Goal: Task Accomplishment & Management: Use online tool/utility

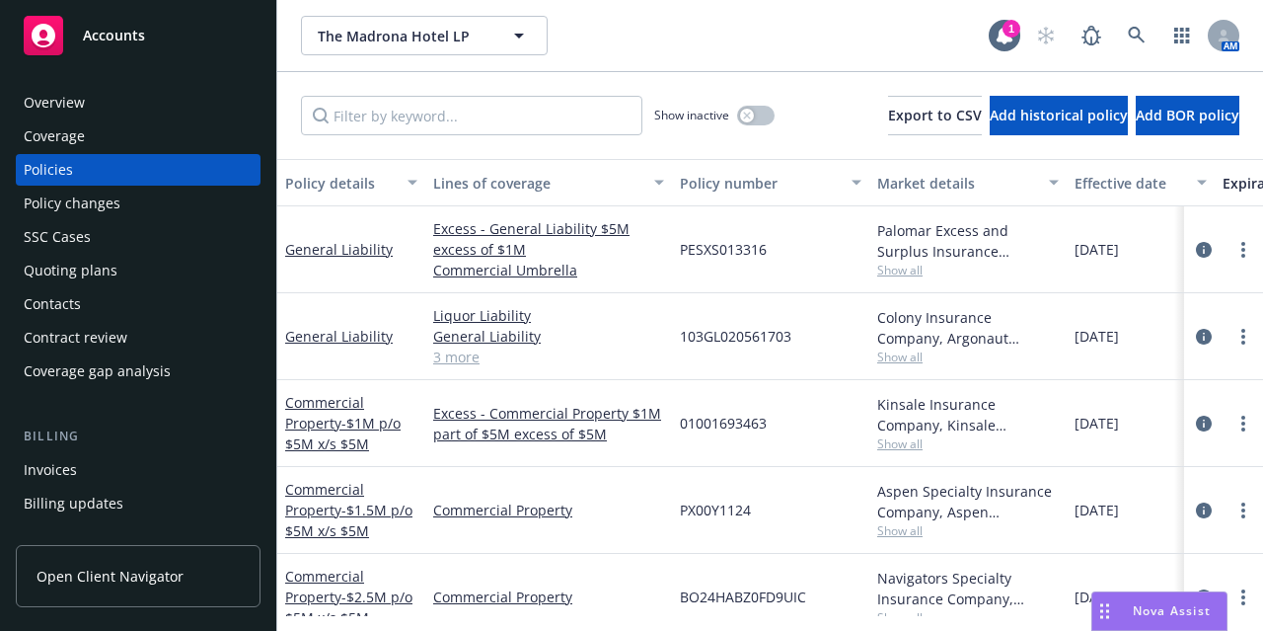
click at [159, 42] on div "Accounts" at bounding box center [138, 35] width 229 height 39
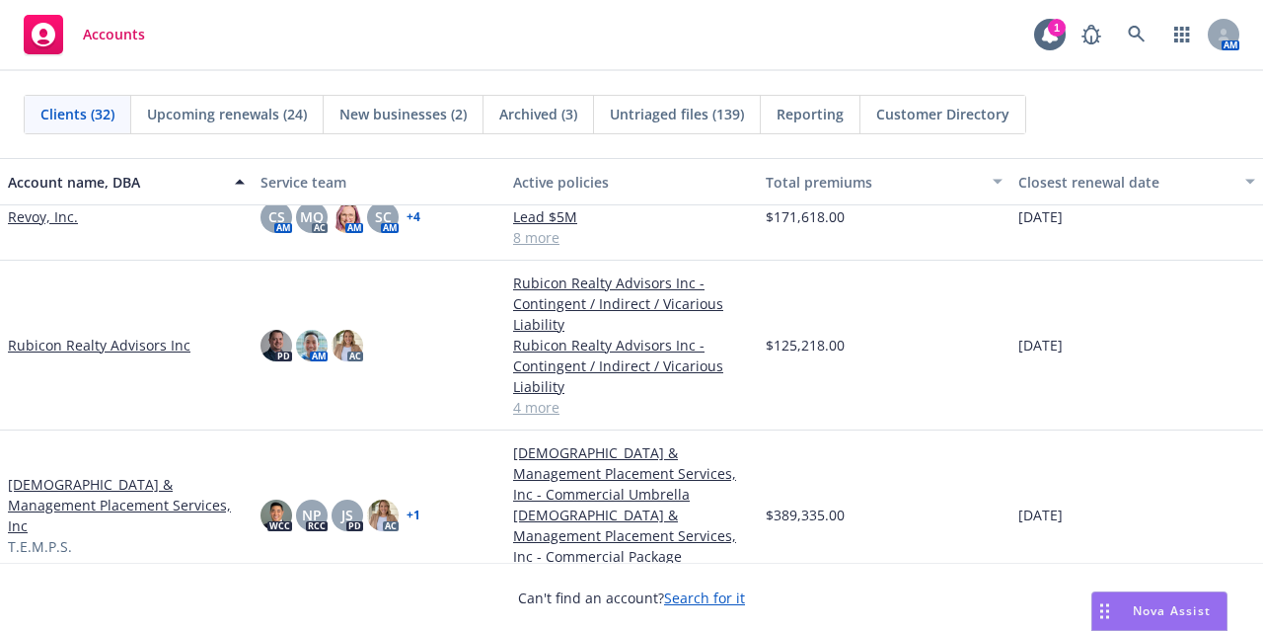
scroll to position [1912, 0]
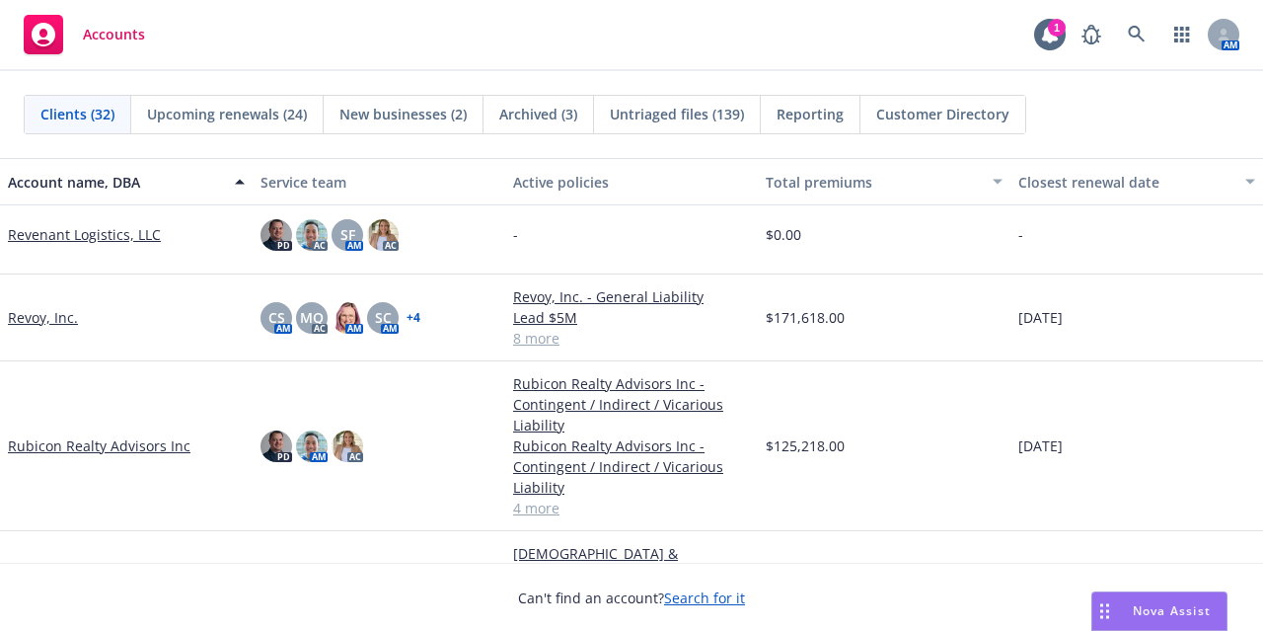
click at [49, 317] on link "Revoy, Inc." at bounding box center [43, 317] width 70 height 21
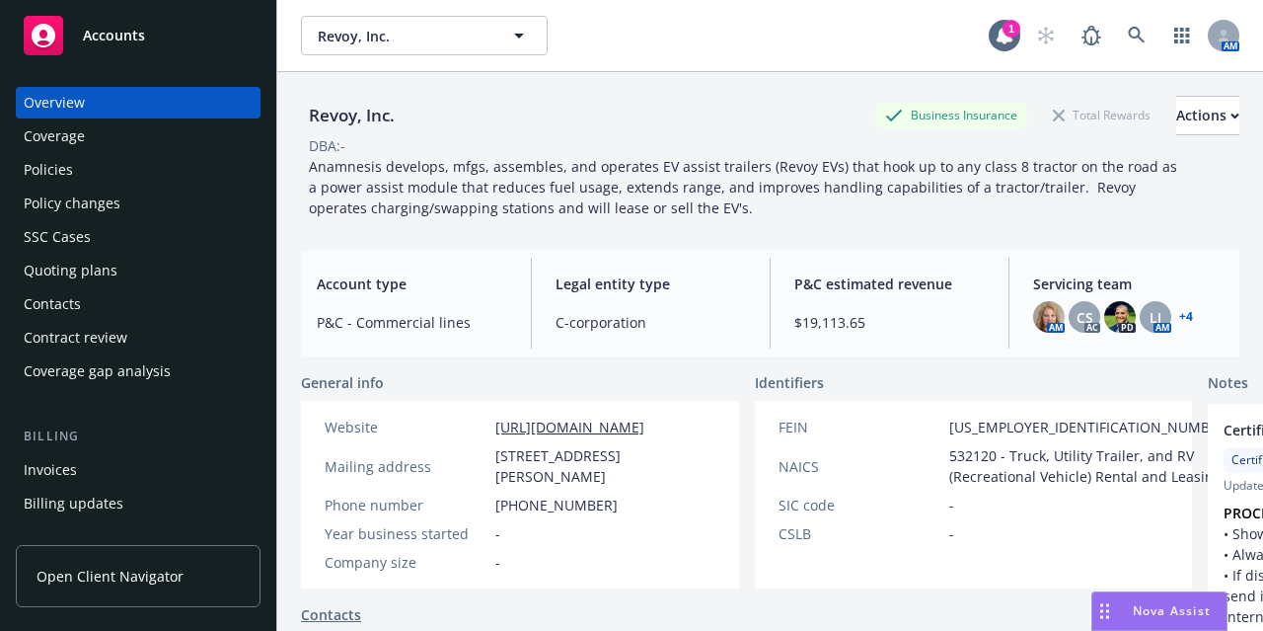
click at [221, 161] on div "Policies" at bounding box center [138, 170] width 229 height 32
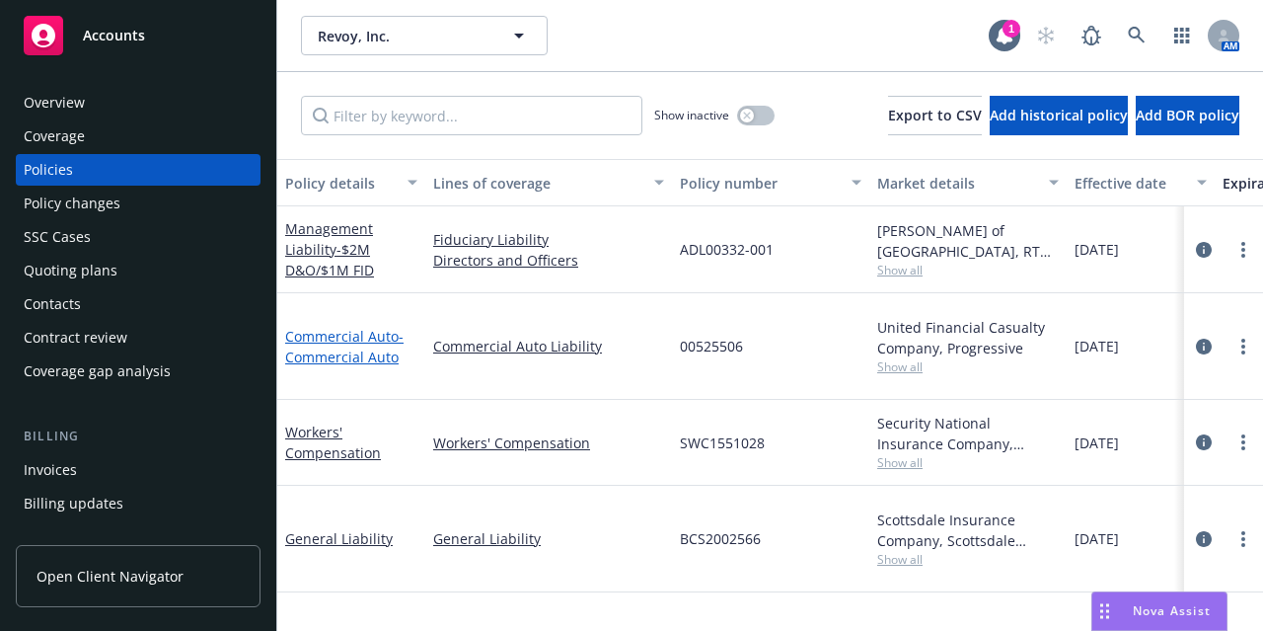
click at [322, 344] on span "- Commercial Auto" at bounding box center [344, 346] width 118 height 39
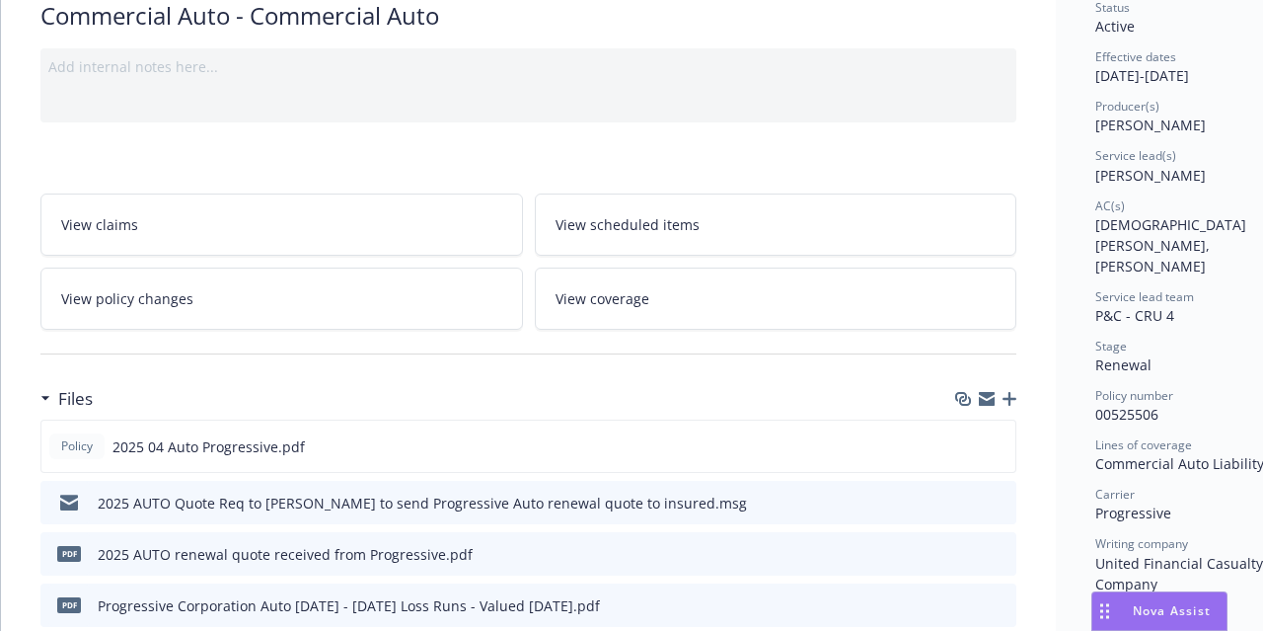
scroll to position [176, 0]
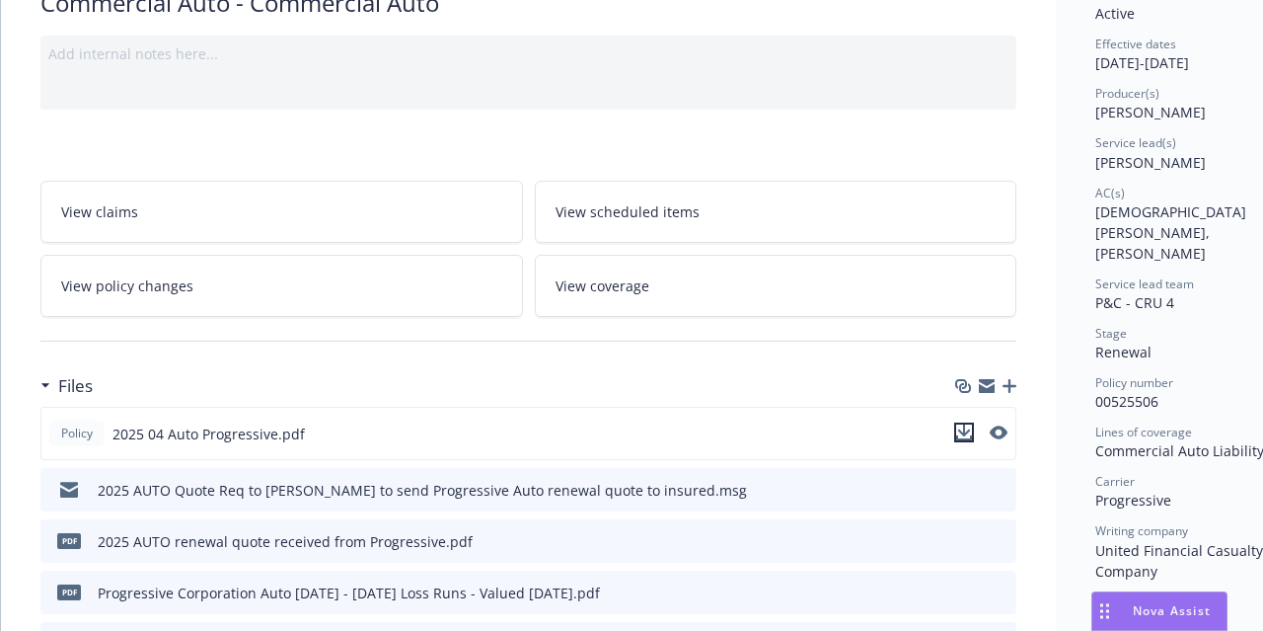
click at [967, 429] on icon "download file" at bounding box center [964, 432] width 16 height 16
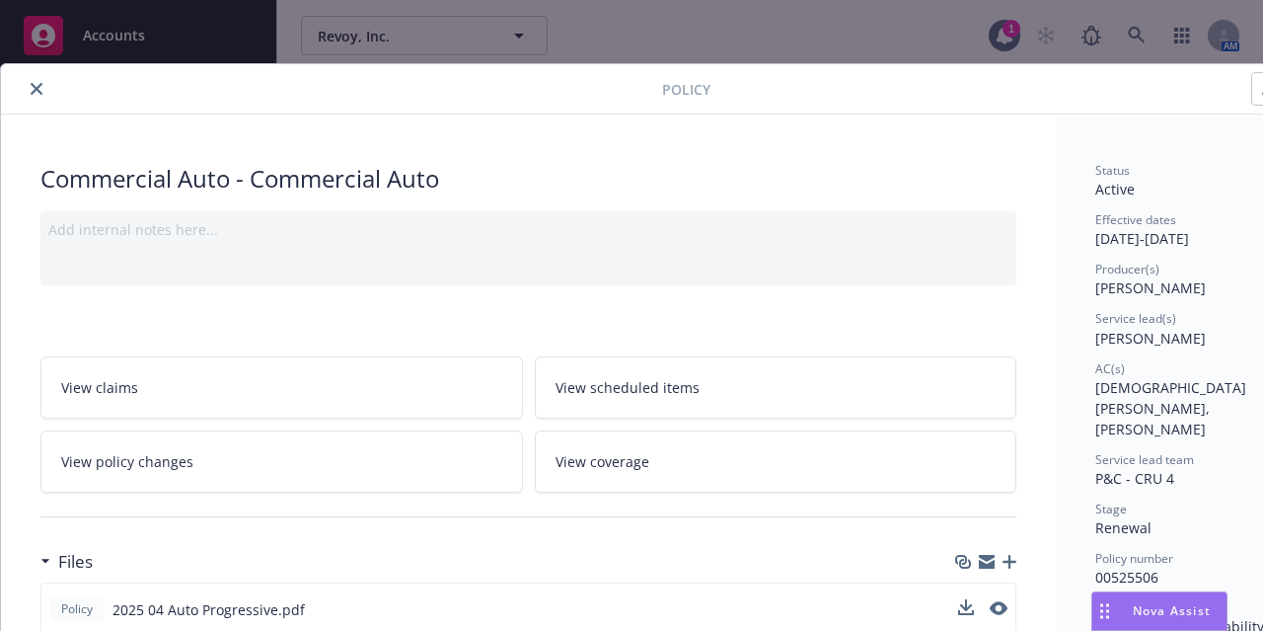
click at [35, 83] on icon "close" at bounding box center [37, 89] width 12 height 12
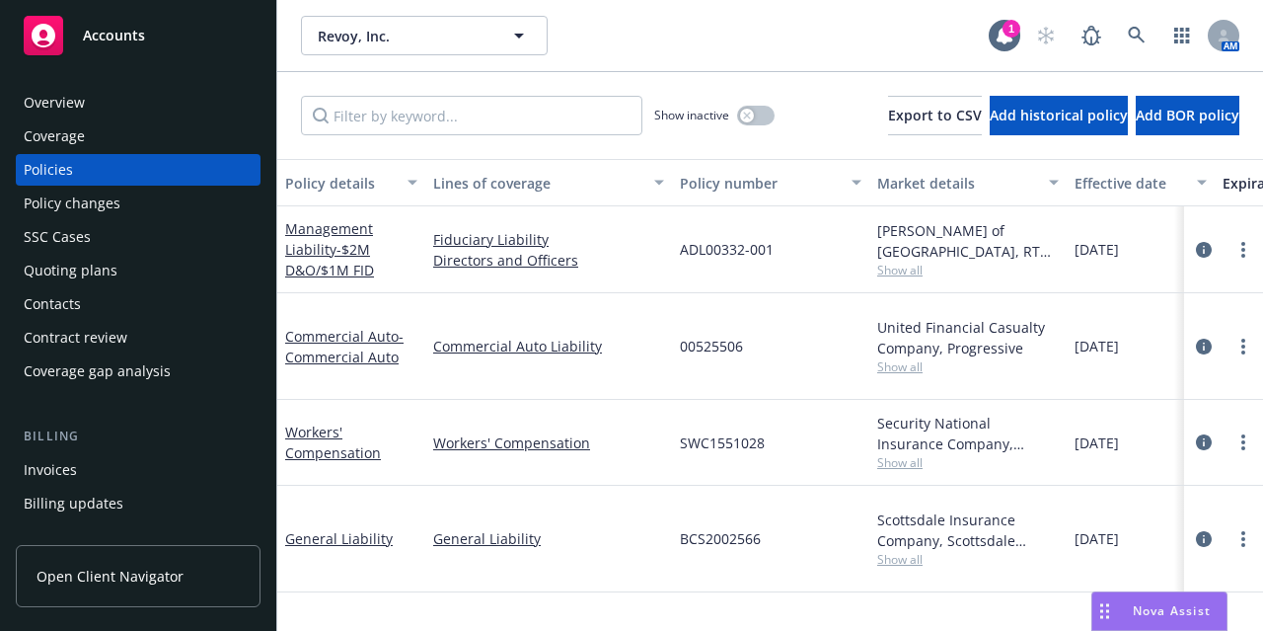
click at [184, 19] on div "Accounts" at bounding box center [138, 35] width 229 height 39
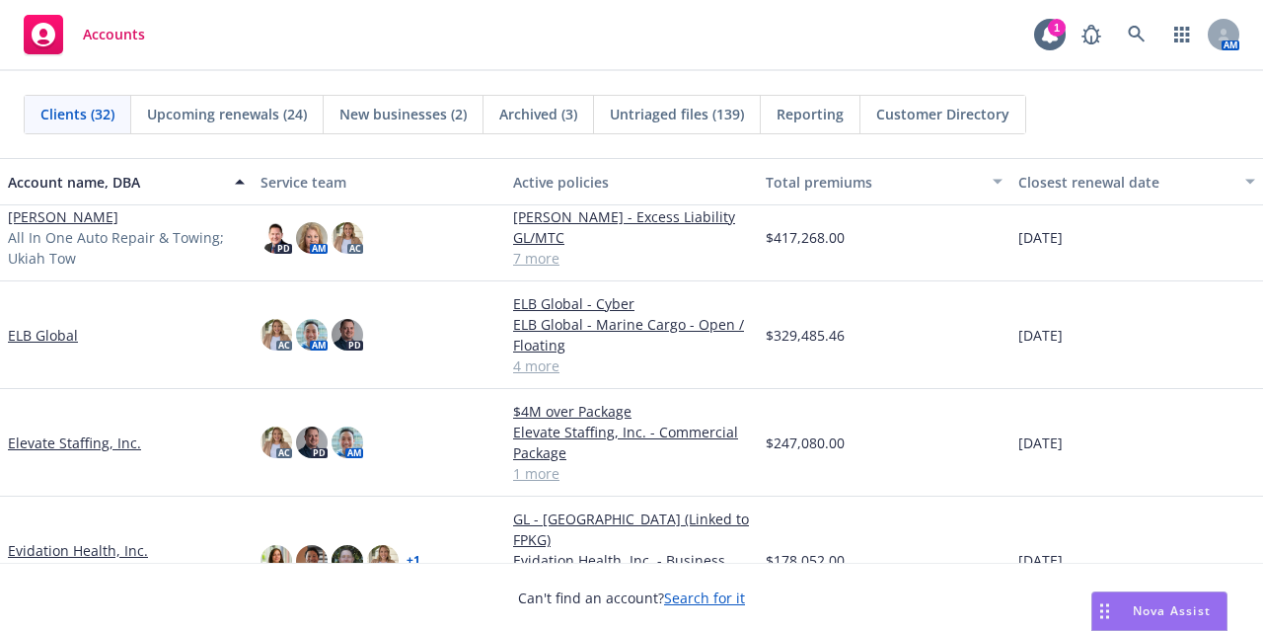
scroll to position [805, 0]
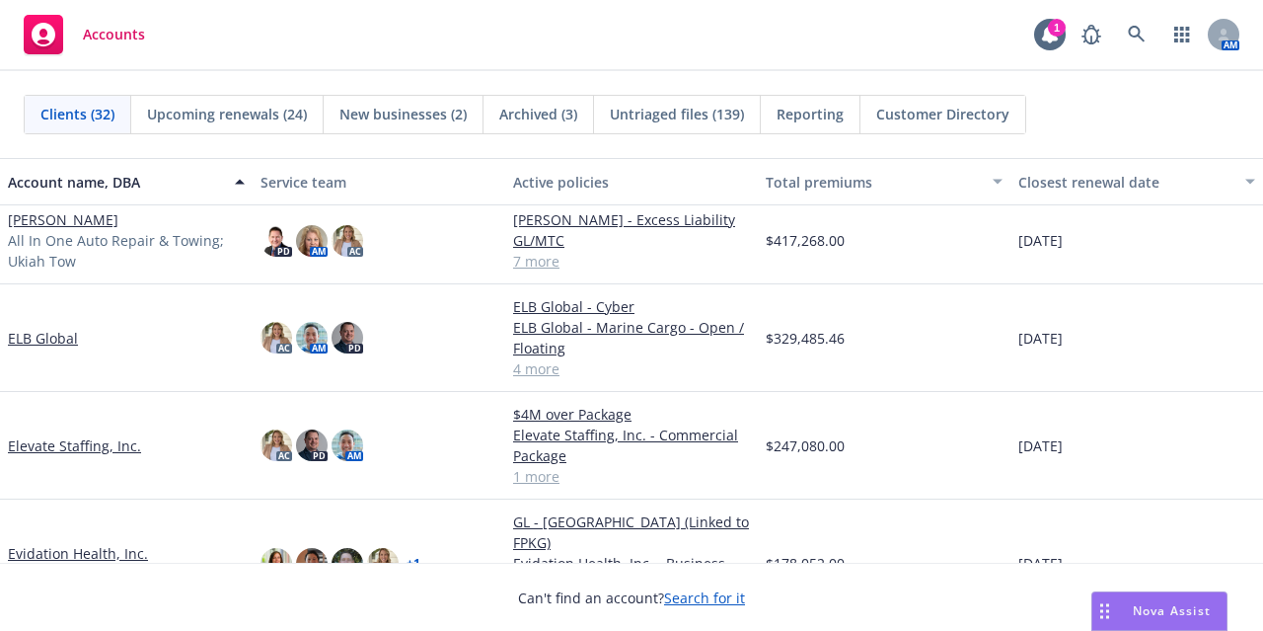
click at [45, 348] on link "ELB Global" at bounding box center [43, 338] width 70 height 21
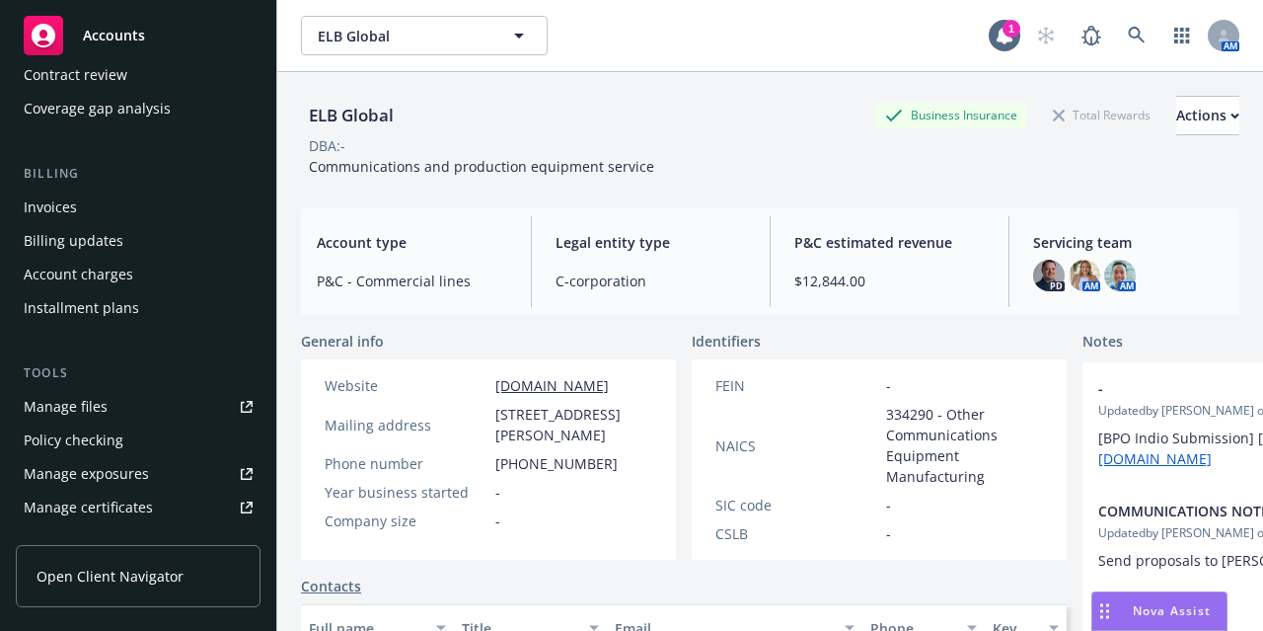
scroll to position [263, 0]
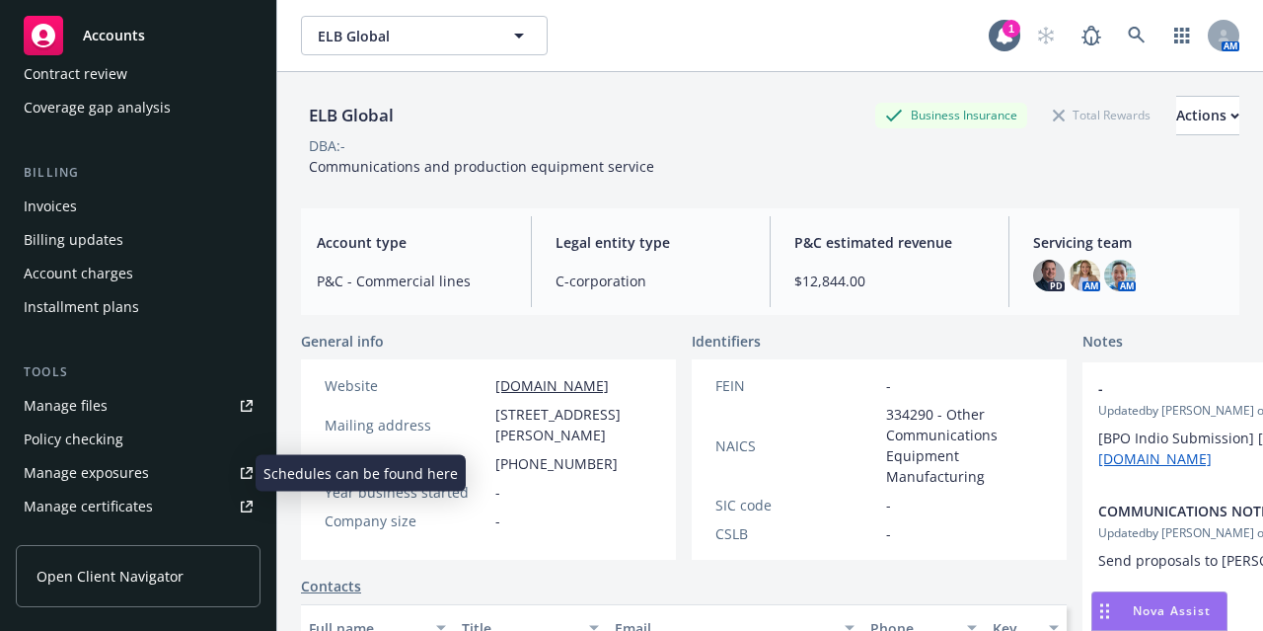
click at [166, 470] on link "Manage exposures" at bounding box center [138, 473] width 245 height 32
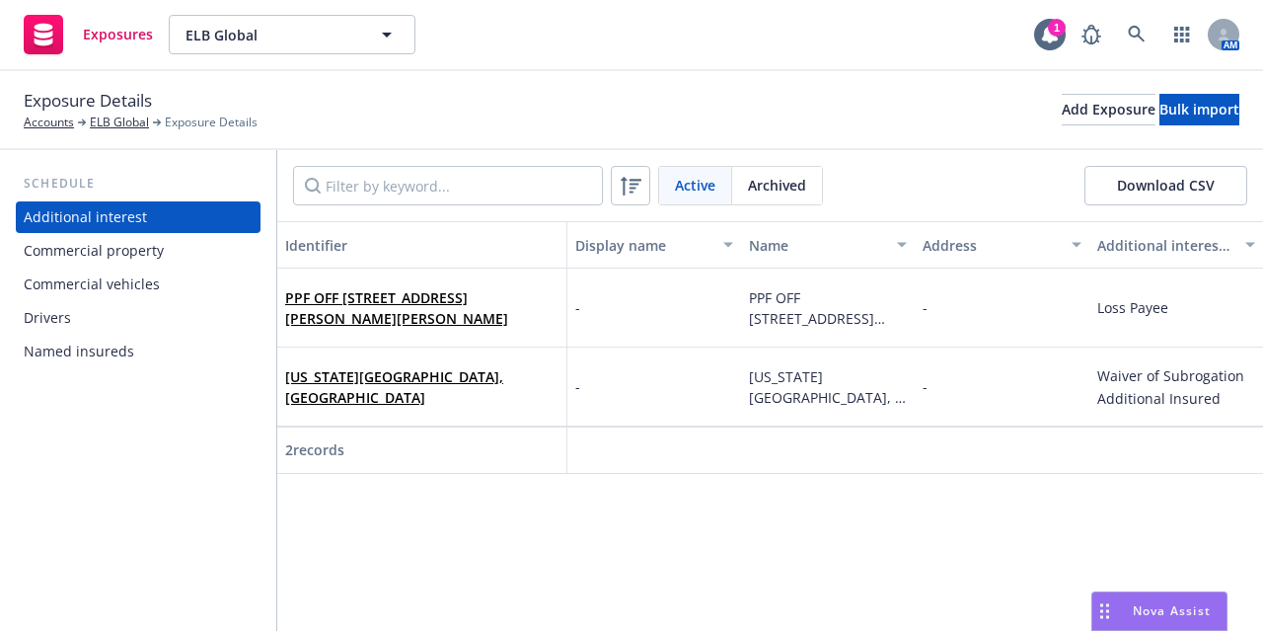
click at [161, 315] on div "Drivers" at bounding box center [138, 318] width 229 height 32
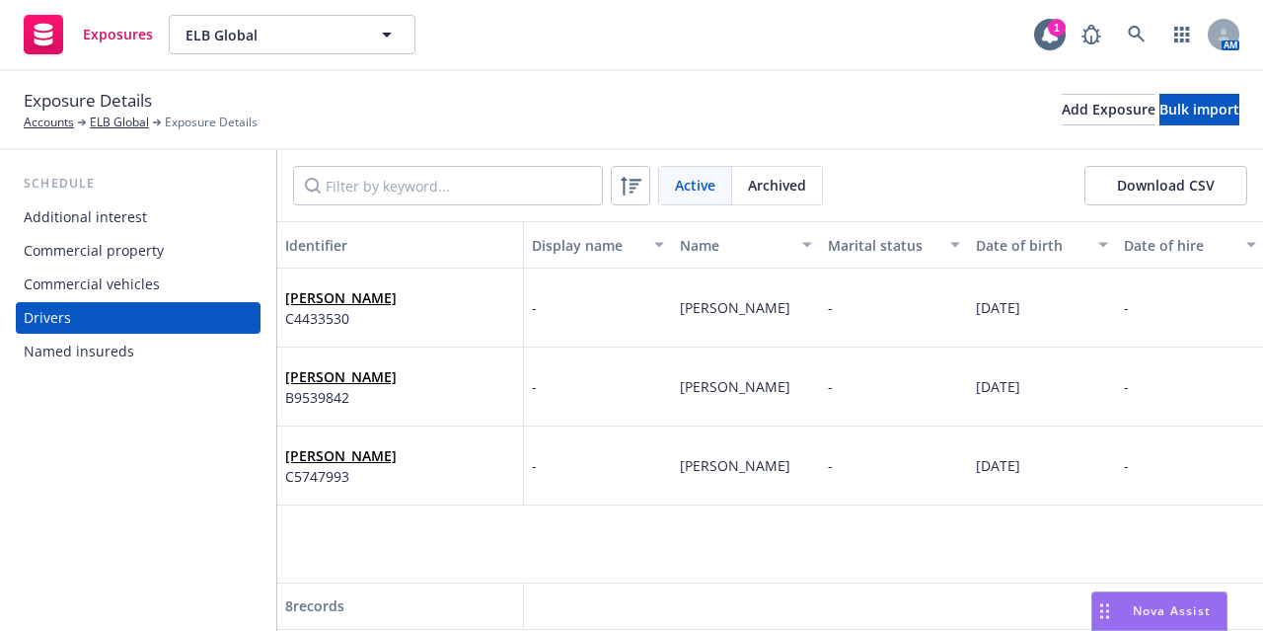
click at [167, 287] on div "Commercial vehicles" at bounding box center [138, 284] width 229 height 32
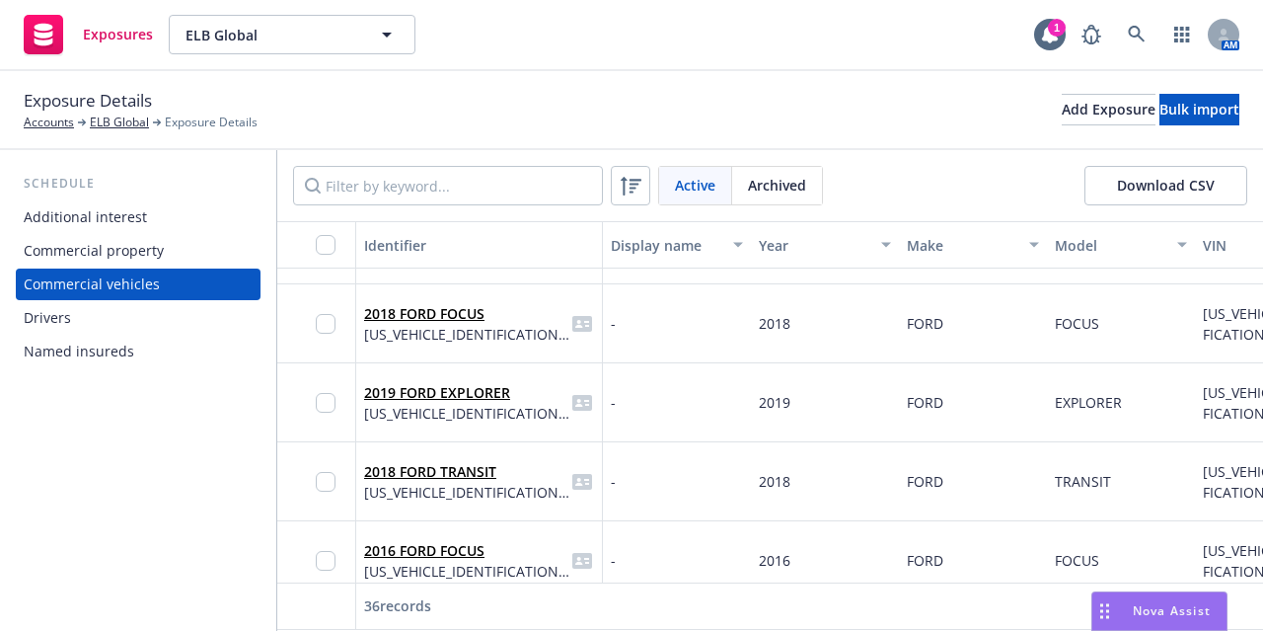
scroll to position [1093, 0]
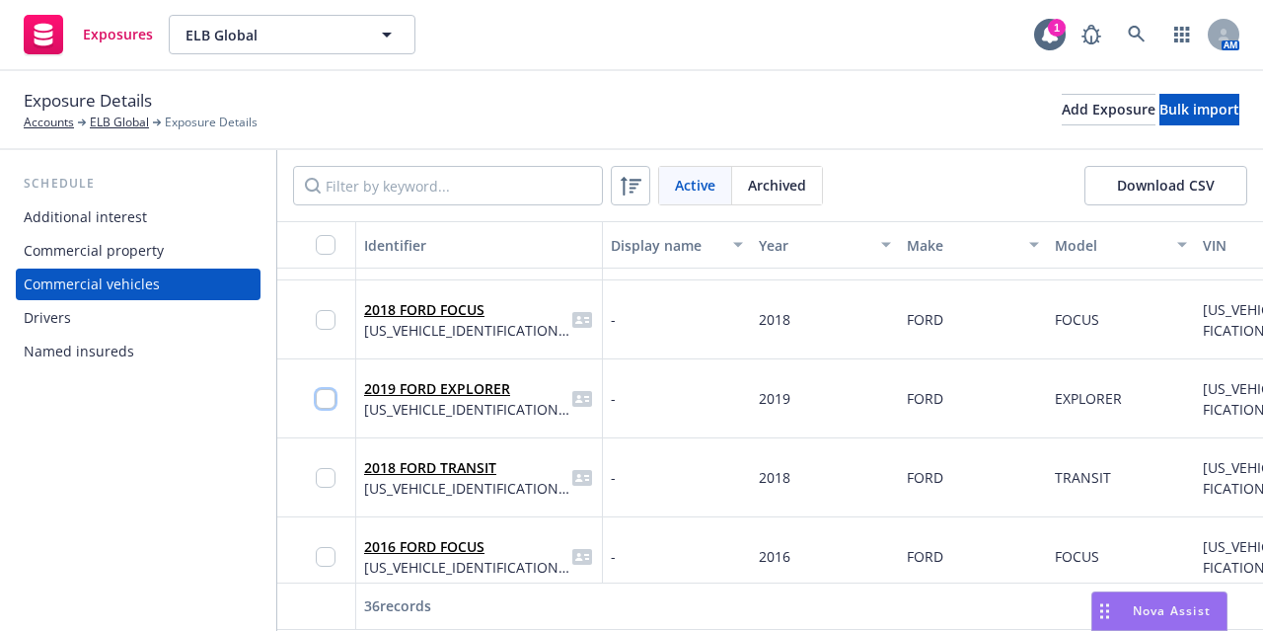
click at [324, 395] on input "checkbox" at bounding box center [326, 399] width 20 height 20
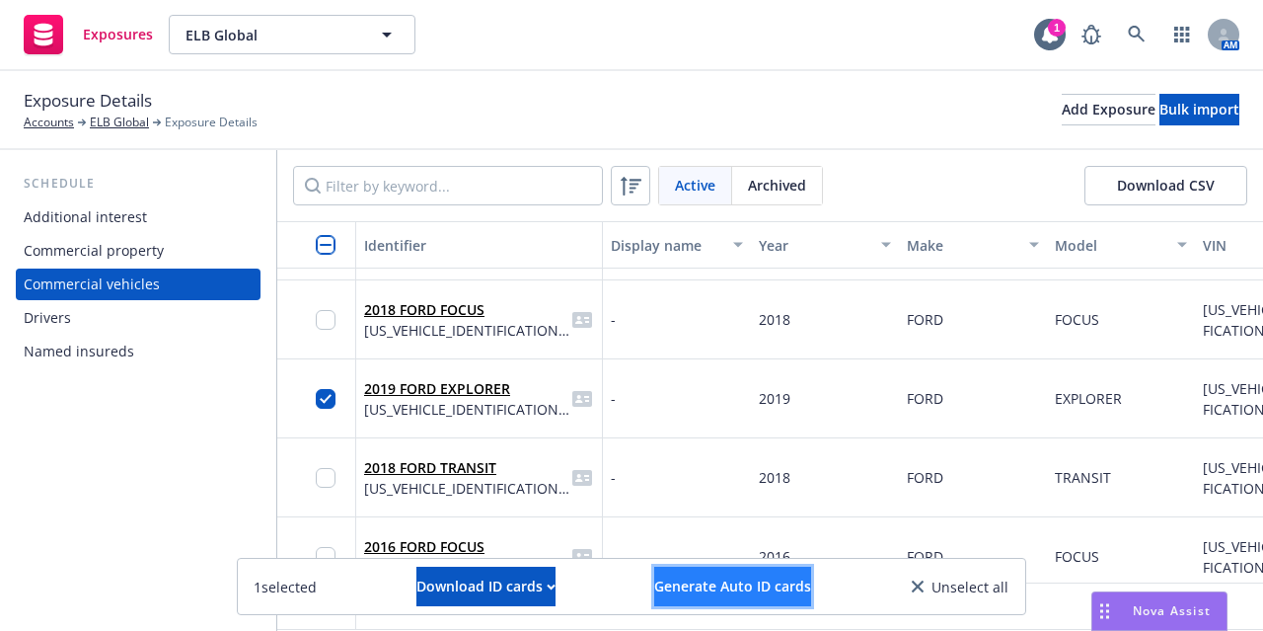
click at [695, 578] on span "Generate Auto ID cards" at bounding box center [732, 585] width 157 height 19
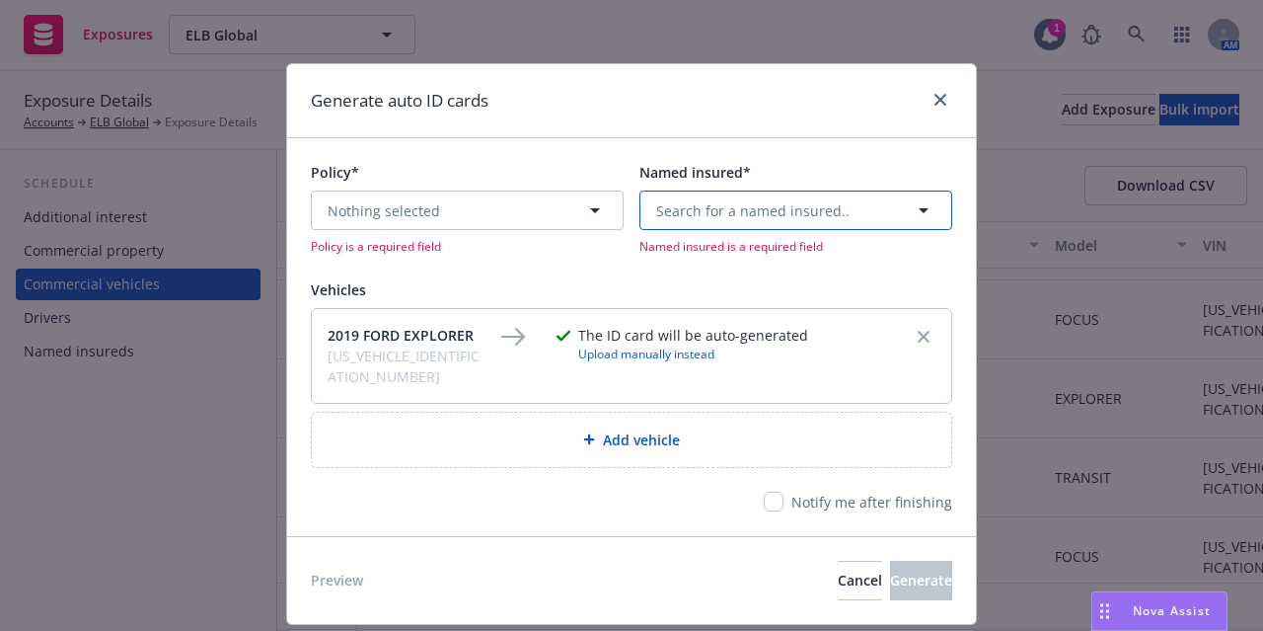
click at [756, 192] on button "Search for a named insured.." at bounding box center [795, 209] width 313 height 39
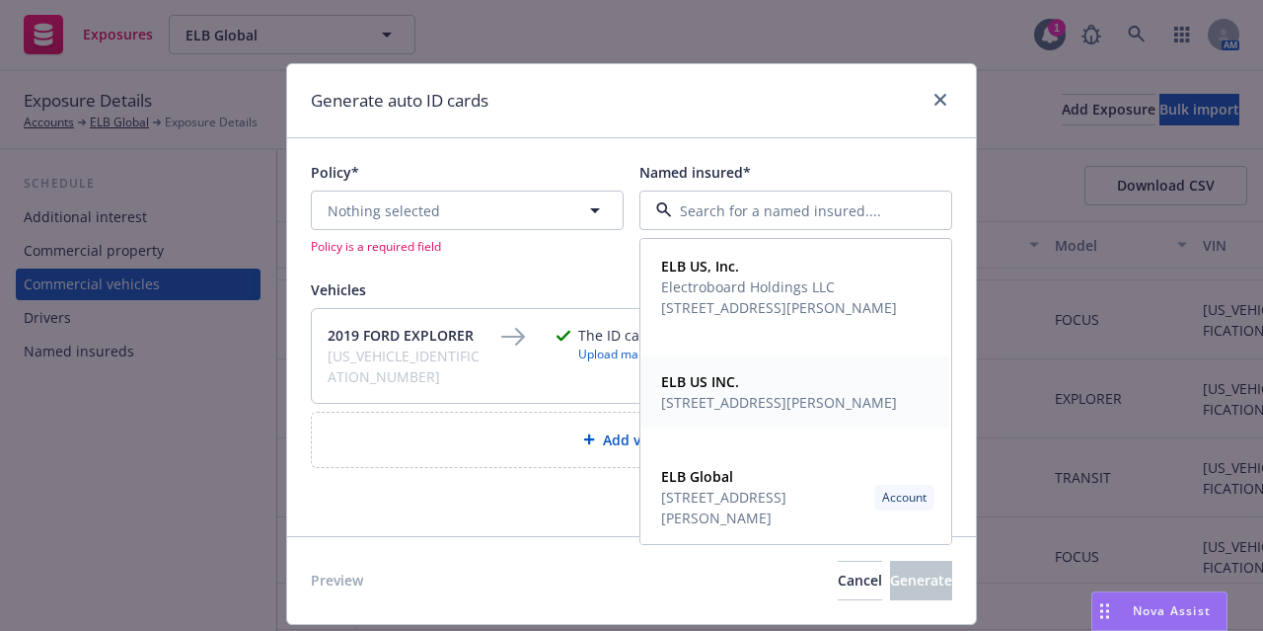
click at [783, 394] on span "4777 Bennett Drive Ste A, Livermore, CA, 94551, USA" at bounding box center [779, 402] width 236 height 21
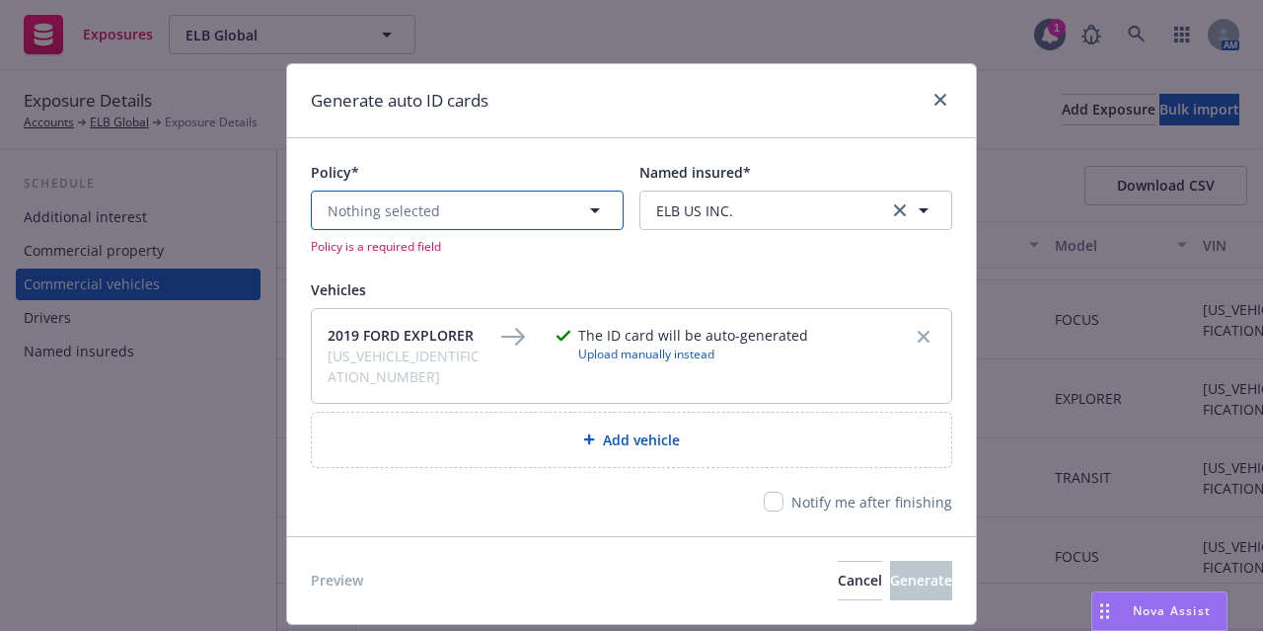
click at [537, 214] on button "Nothing selected" at bounding box center [467, 209] width 313 height 39
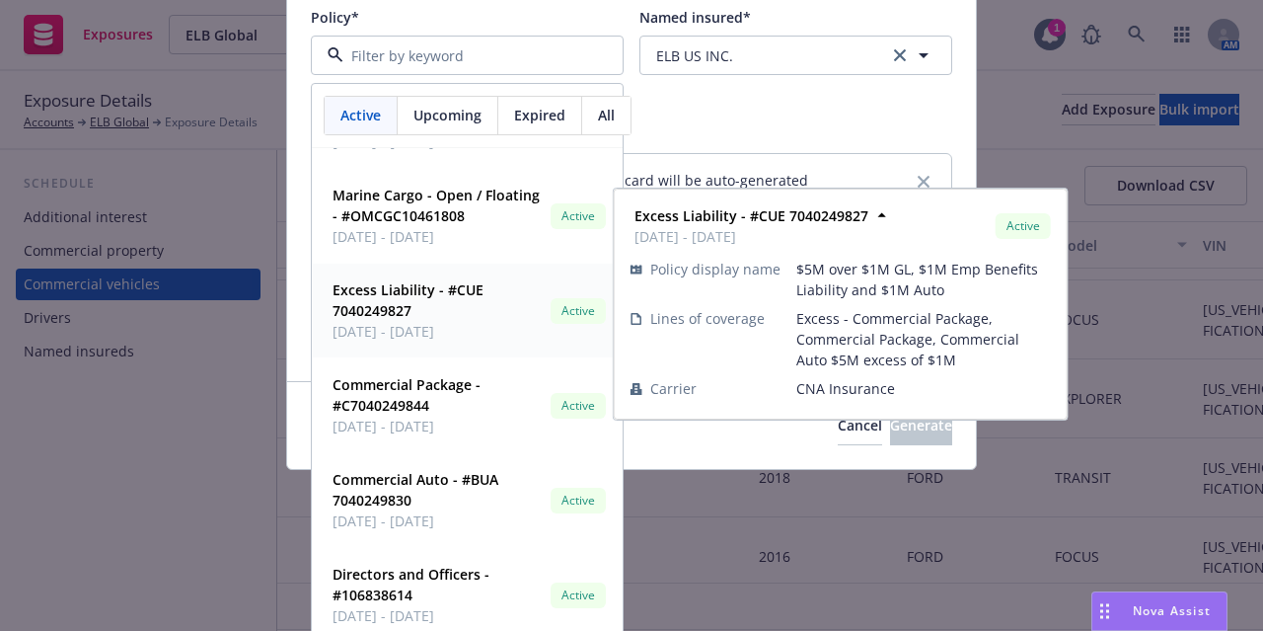
scroll to position [164, 0]
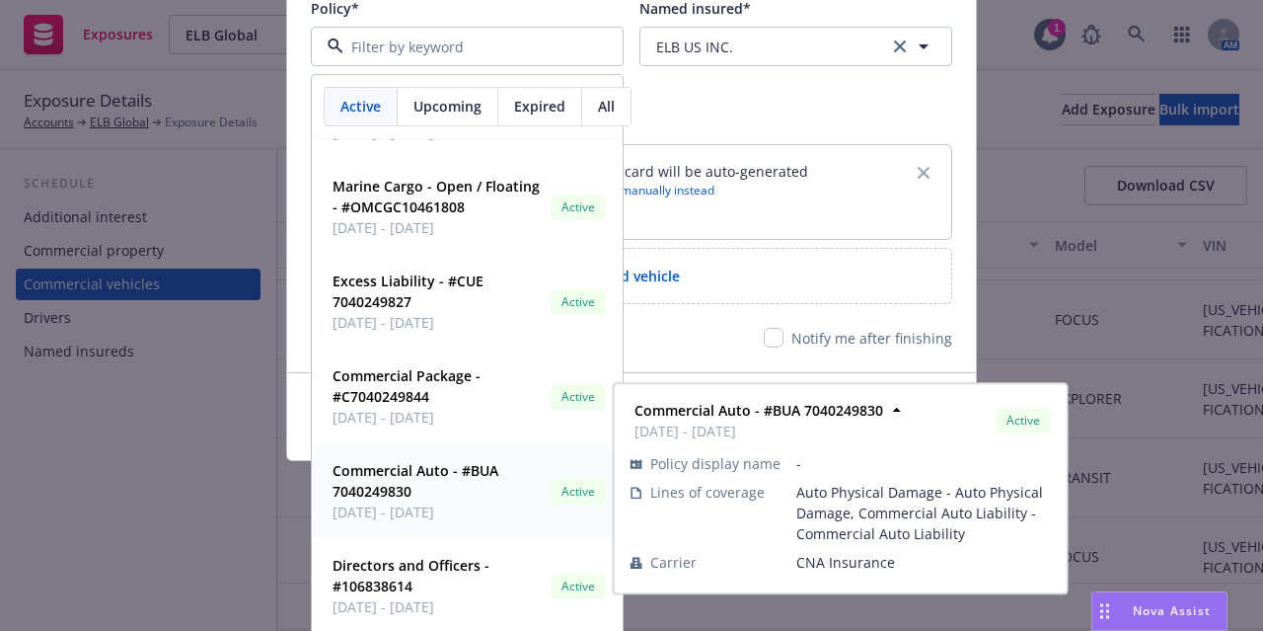
click at [352, 493] on strong "Commercial Auto - #BUA 7040249830" at bounding box center [416, 480] width 166 height 39
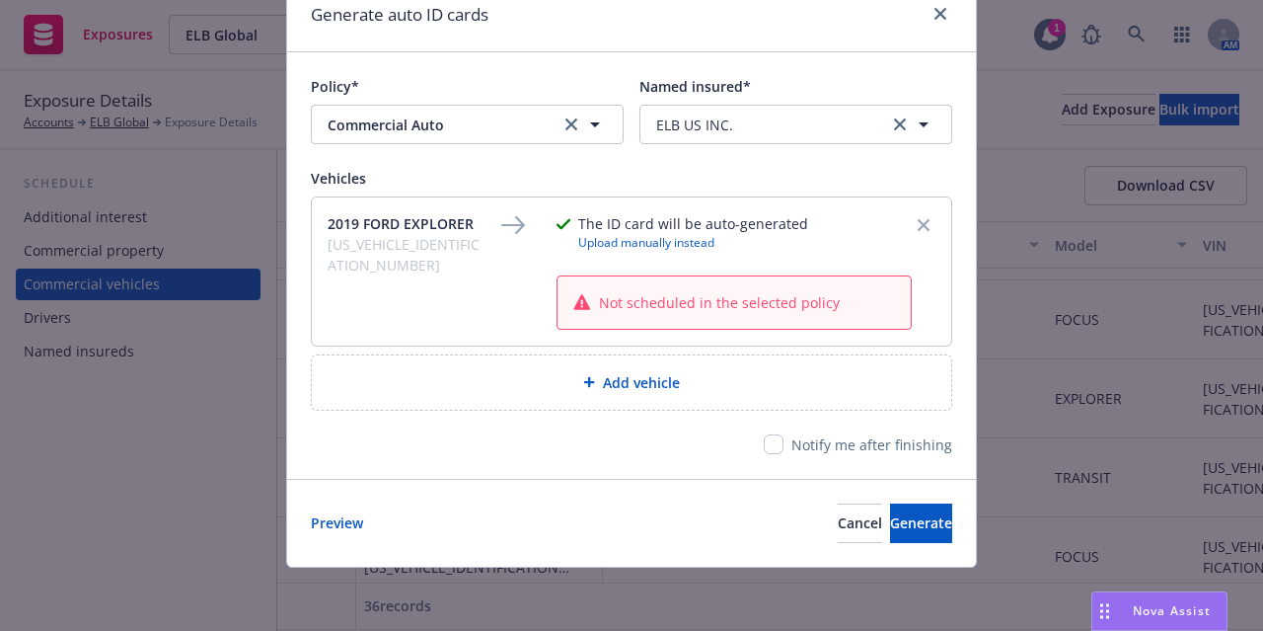
scroll to position [81, 0]
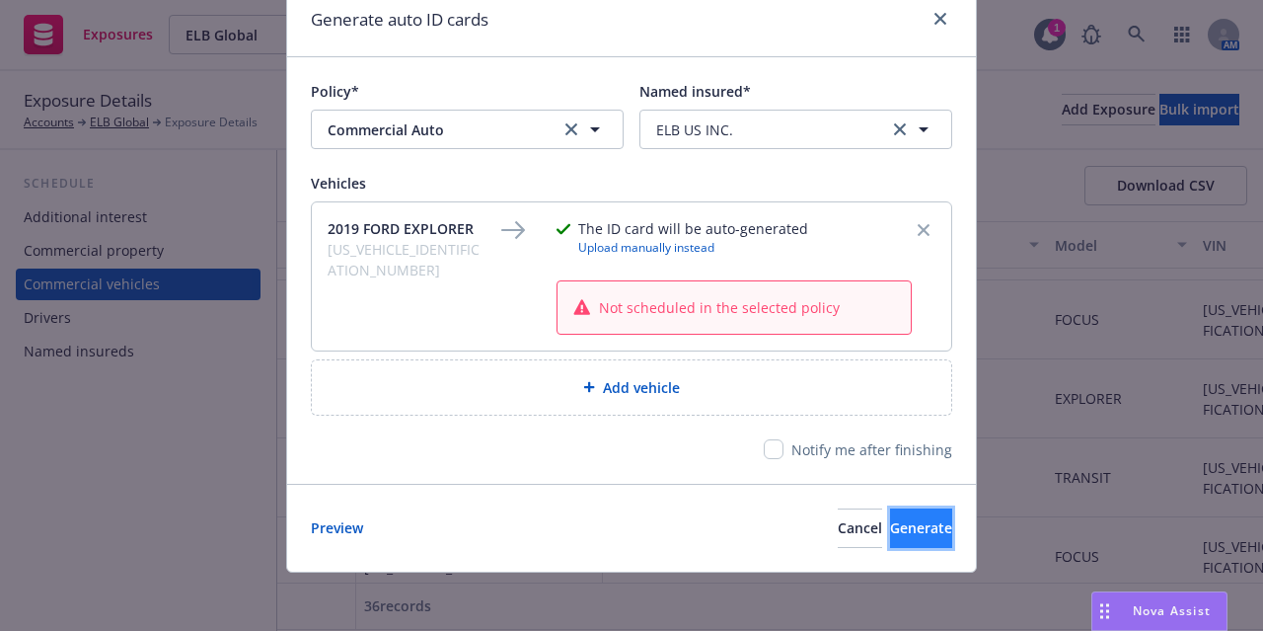
click at [905, 538] on button "Generate" at bounding box center [921, 527] width 62 height 39
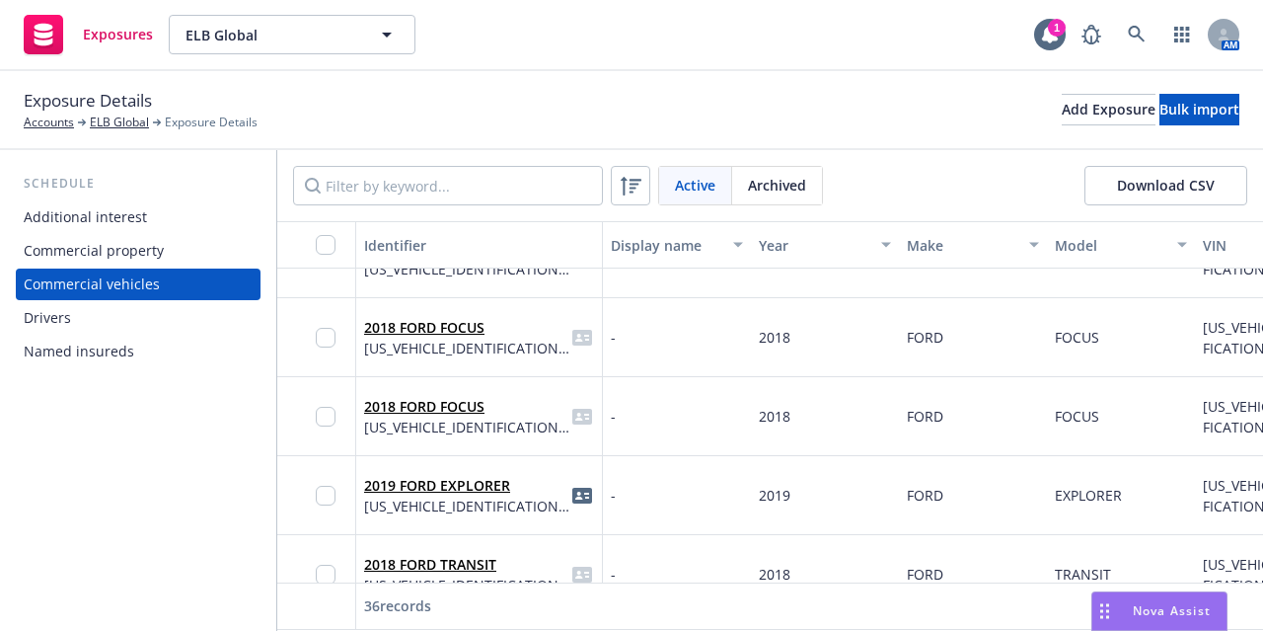
scroll to position [1104, 0]
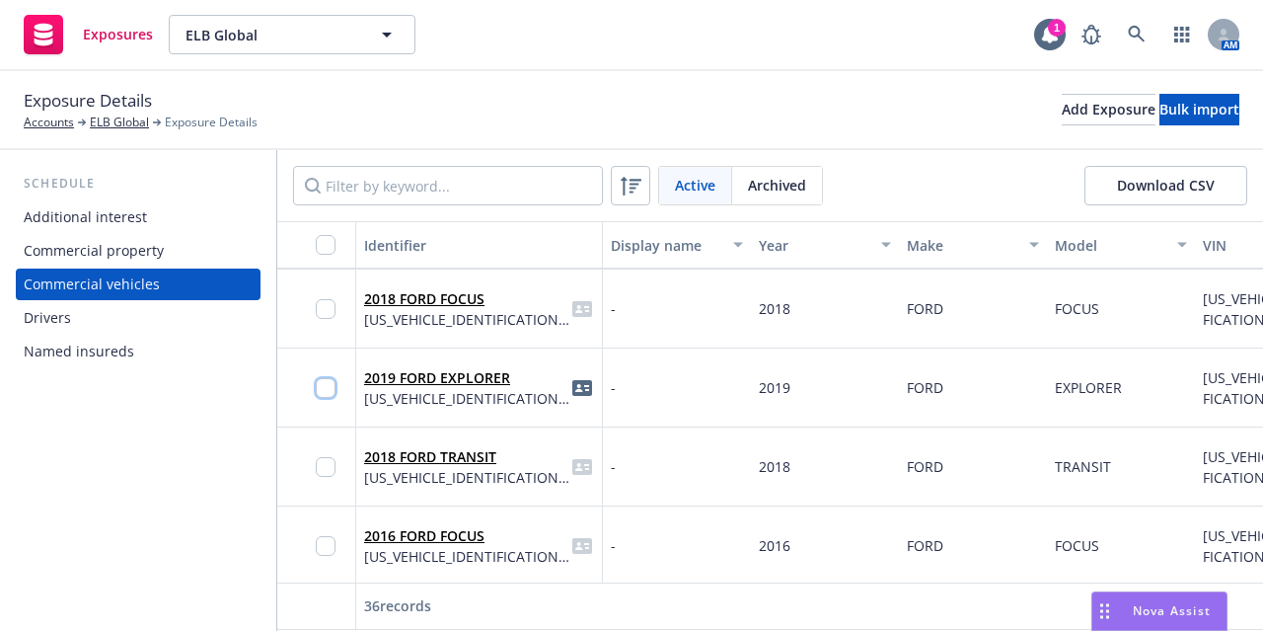
click at [331, 386] on input "checkbox" at bounding box center [326, 388] width 20 height 20
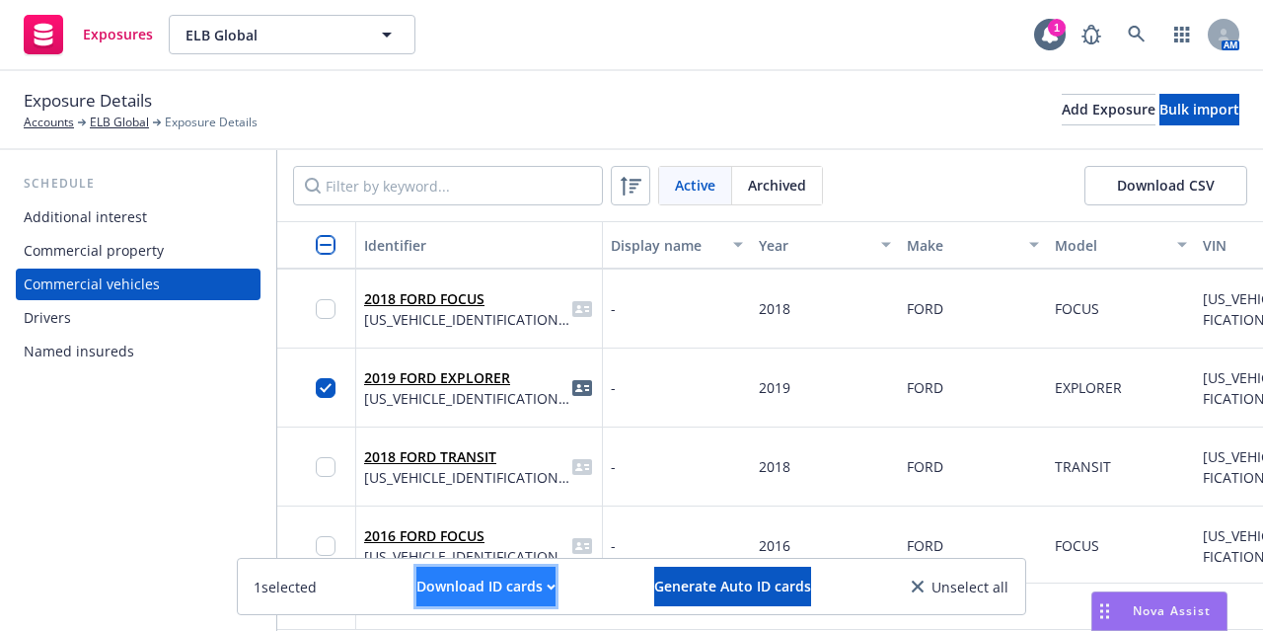
click at [493, 581] on div "Download ID cards" at bounding box center [485, 585] width 139 height 37
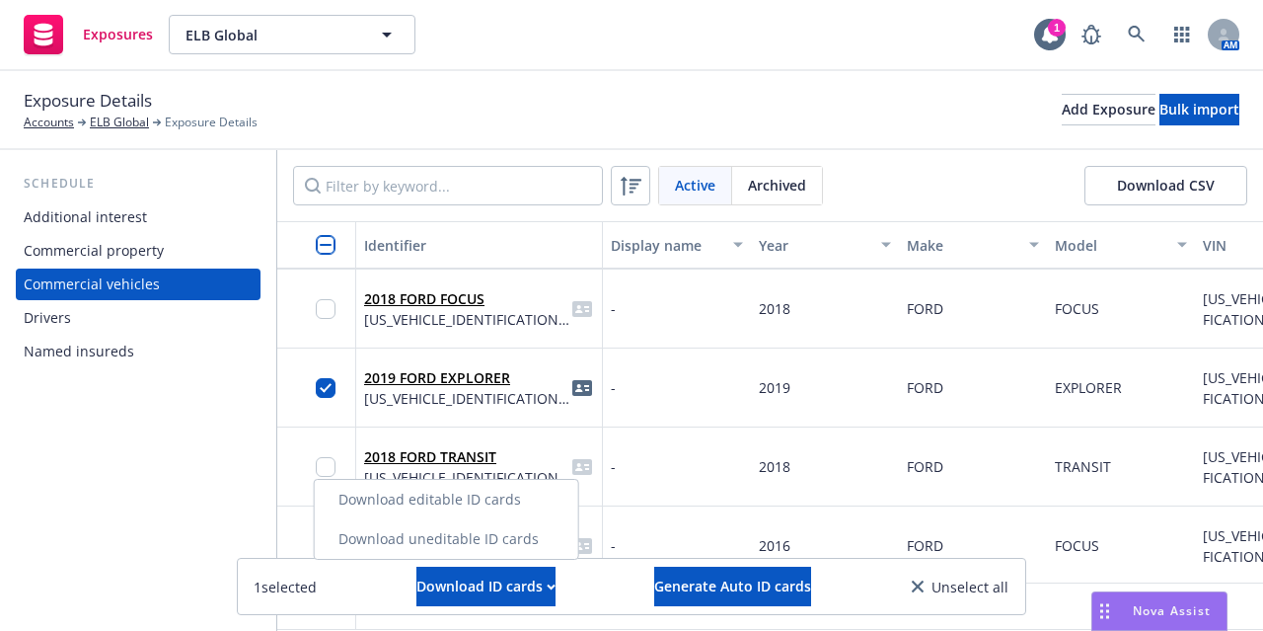
click at [493, 534] on link "Download uneditable ID cards" at bounding box center [446, 538] width 263 height 39
